Goal: Task Accomplishment & Management: Manage account settings

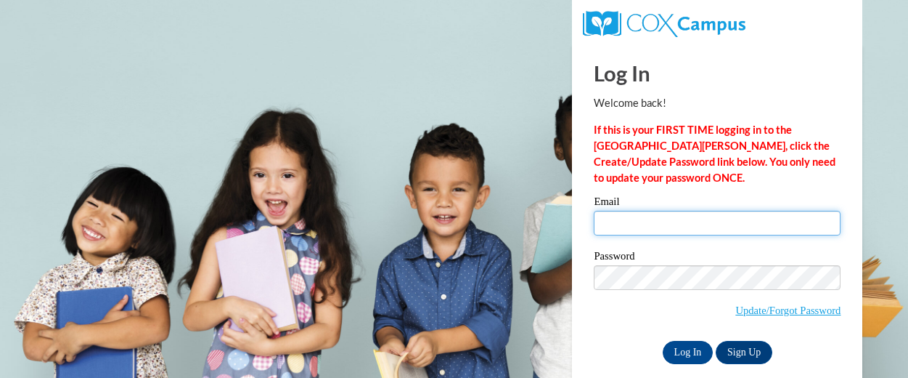
click at [689, 224] on input "Email" at bounding box center [717, 223] width 247 height 25
type input "[EMAIL_ADDRESS][DOMAIN_NAME]"
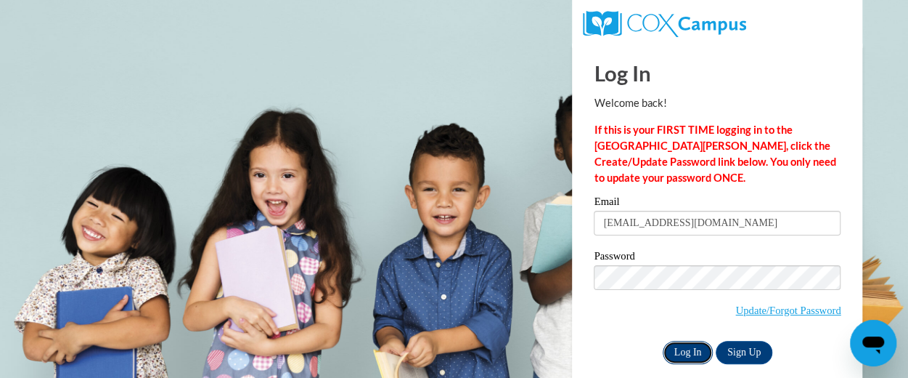
click at [683, 354] on input "Log In" at bounding box center [688, 352] width 51 height 23
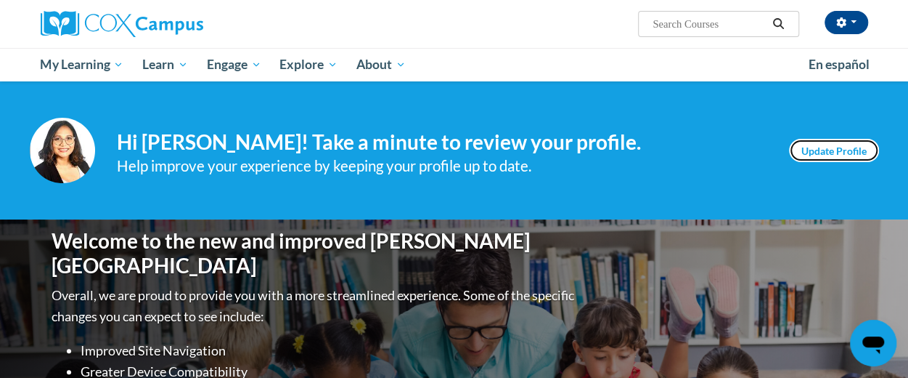
click at [844, 149] on link "Update Profile" at bounding box center [834, 150] width 90 height 23
